Goal: Task Accomplishment & Management: Complete application form

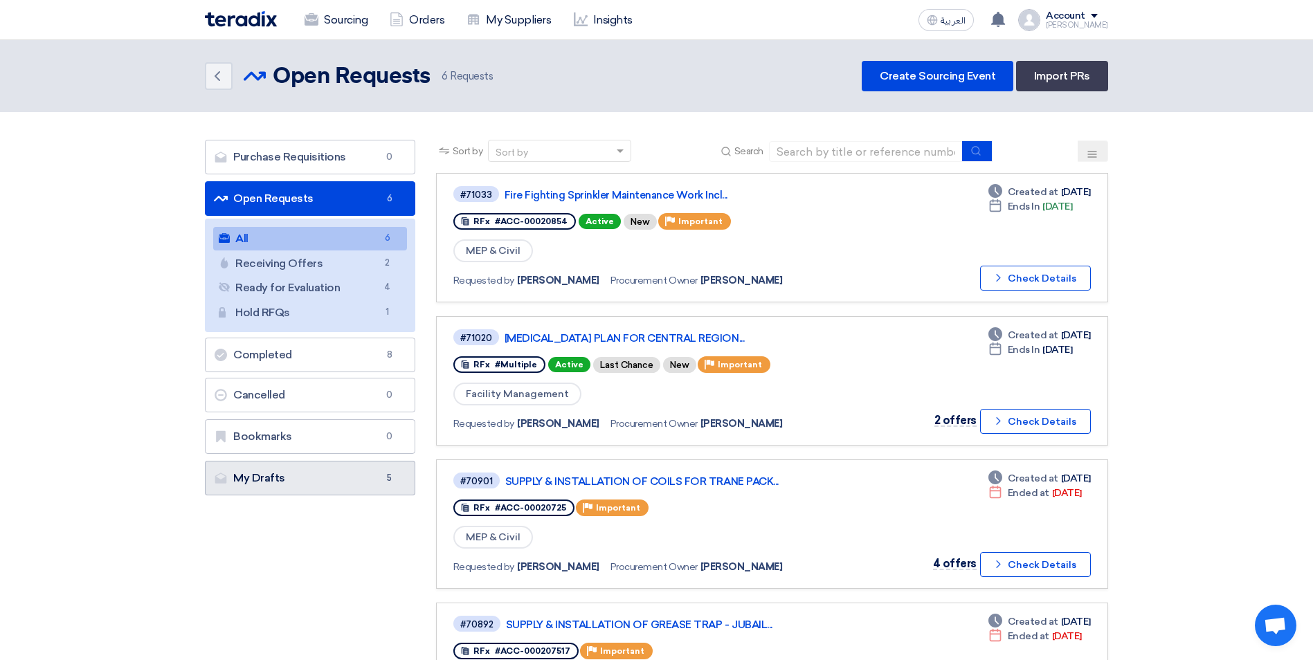
click at [341, 488] on link "My Drafts My Drafts 5" at bounding box center [310, 478] width 210 height 35
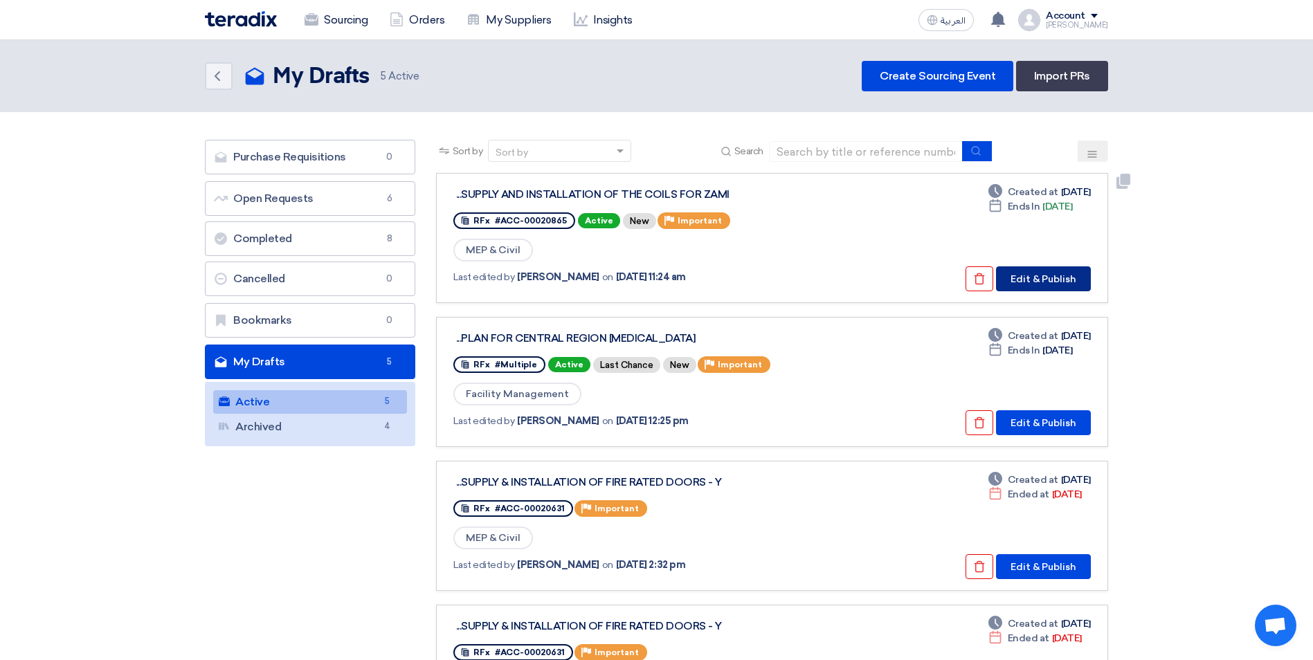
click at [1042, 278] on button "Edit & Publish" at bounding box center [1043, 279] width 95 height 25
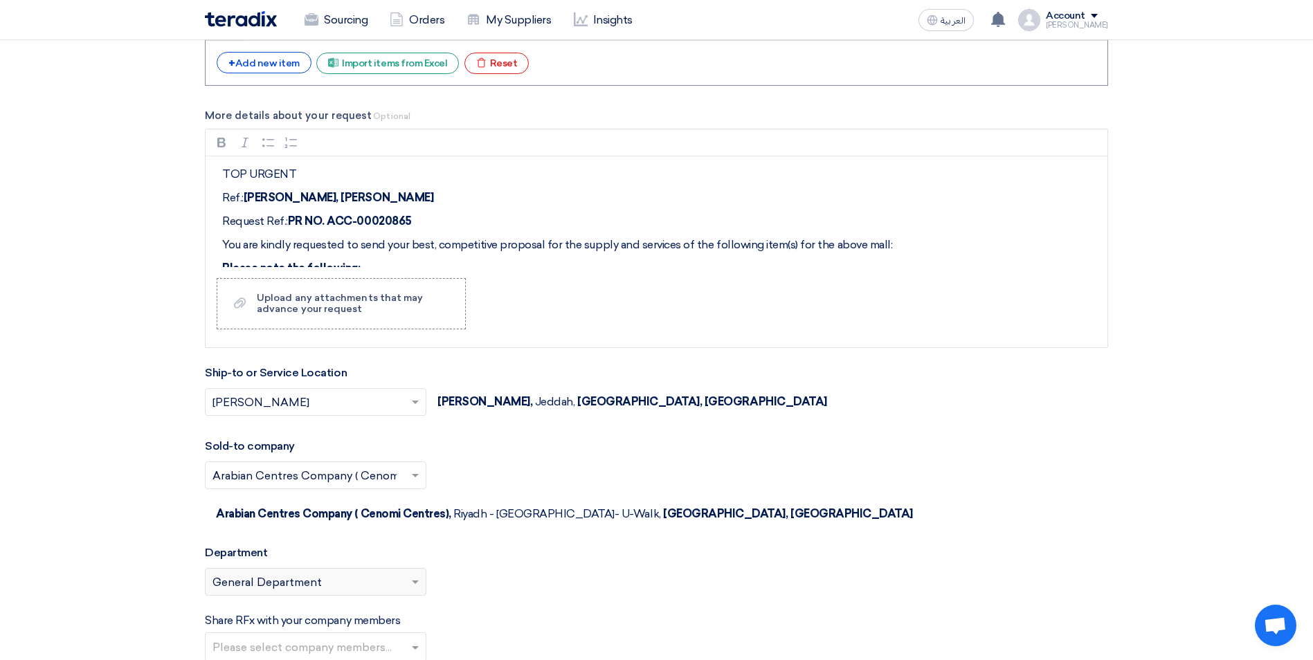
scroll to position [1662, 0]
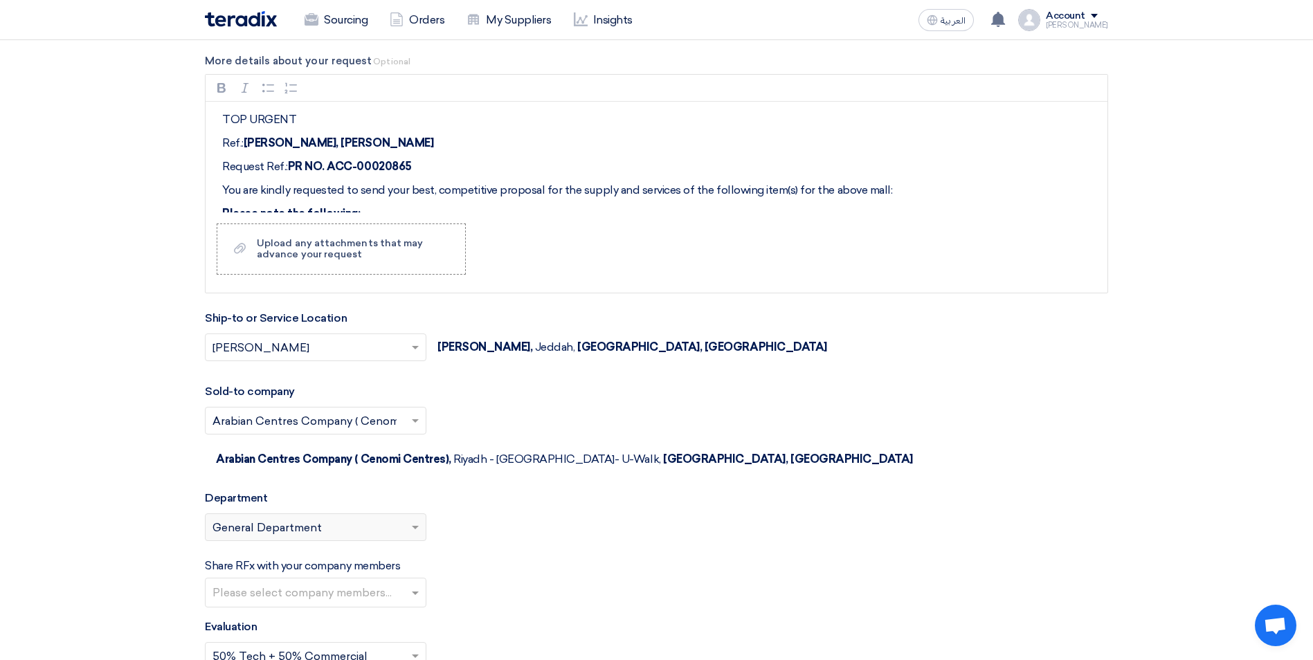
click at [414, 583] on input "text" at bounding box center [318, 594] width 210 height 23
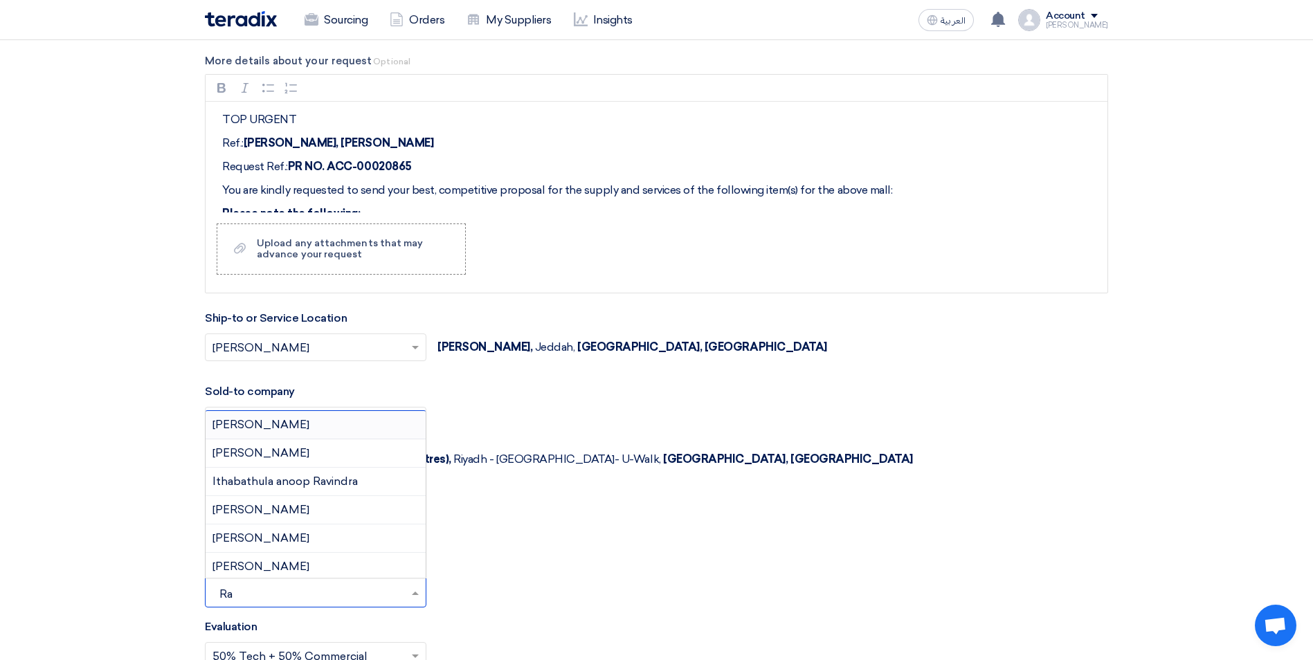
type input "R"
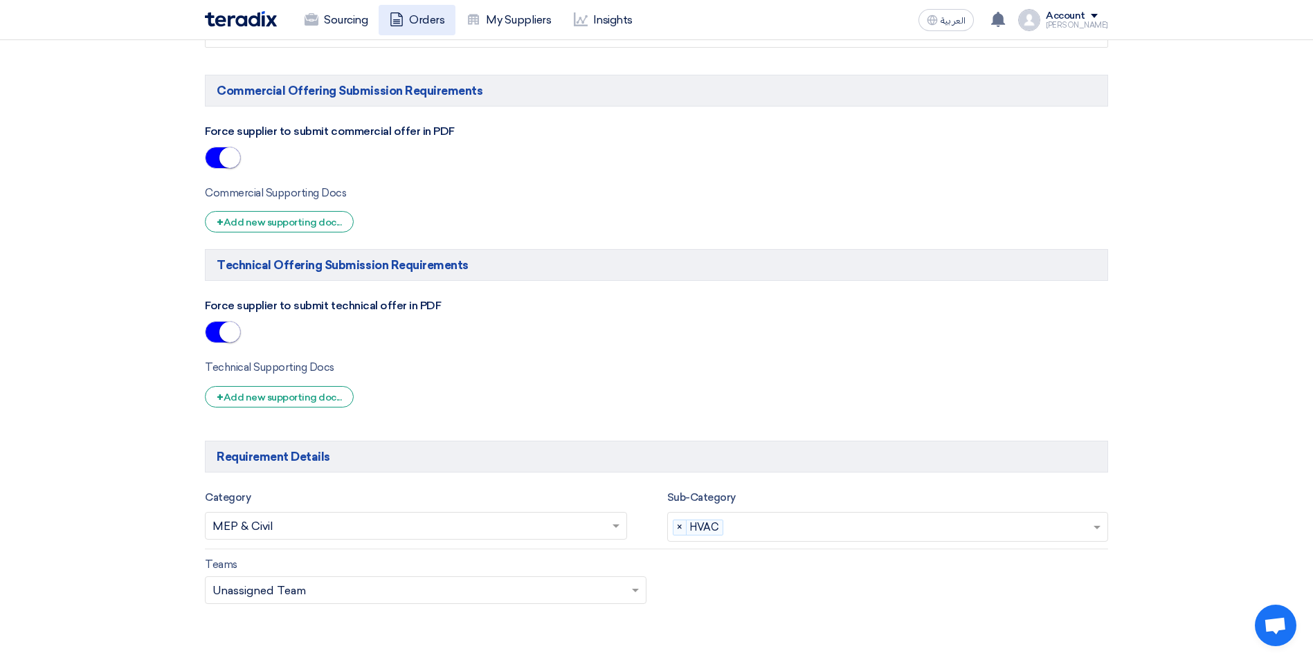
scroll to position [554, 0]
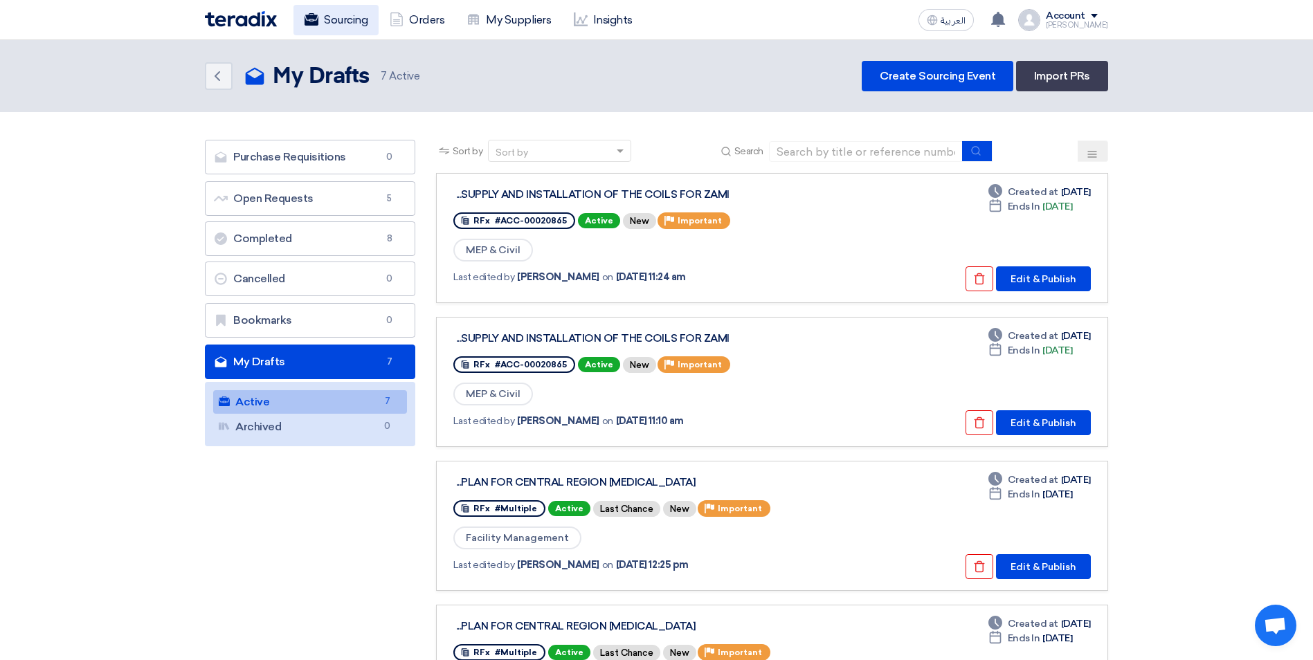
click at [345, 21] on link "Sourcing" at bounding box center [336, 20] width 85 height 30
